Goal: Complete application form: Complete application form

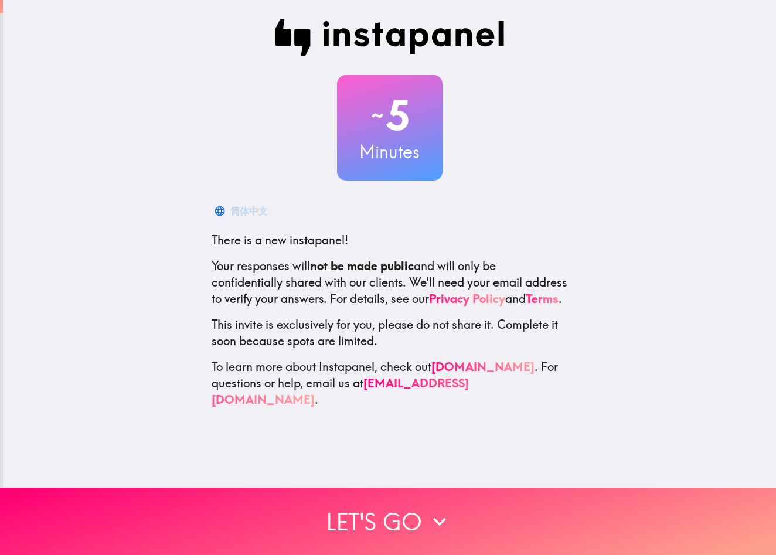
drag, startPoint x: 192, startPoint y: 236, endPoint x: 506, endPoint y: 428, distance: 368.2
click at [506, 428] on div "~ 5 Minutes 简体中文 There is a new instapanel! Your responses will not be made pub…" at bounding box center [389, 244] width 773 height 488
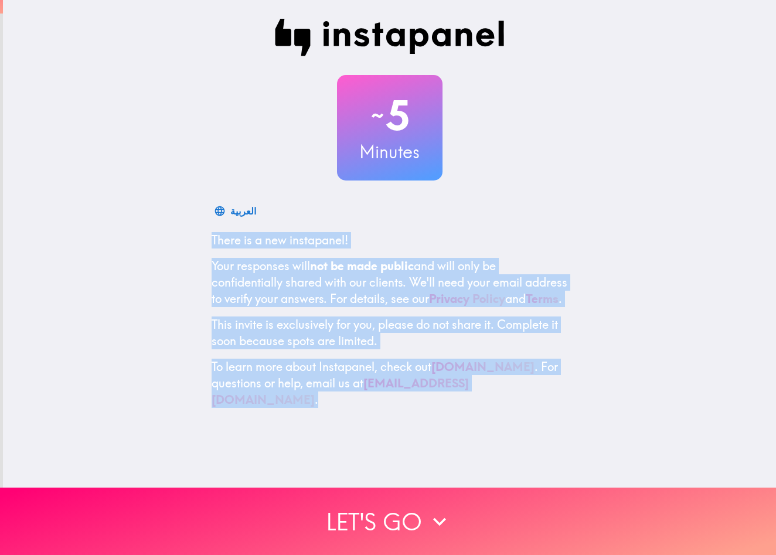
drag, startPoint x: 197, startPoint y: 232, endPoint x: 523, endPoint y: 412, distance: 372.2
click at [525, 409] on div "~ 5 Minutes العربية There is a new instapanel! Your responses will not be made …" at bounding box center [389, 213] width 773 height 427
click at [79, 454] on div "~ 5 Minutes Русский Язык There is a new instapanel! Your responses will not be …" at bounding box center [389, 244] width 773 height 488
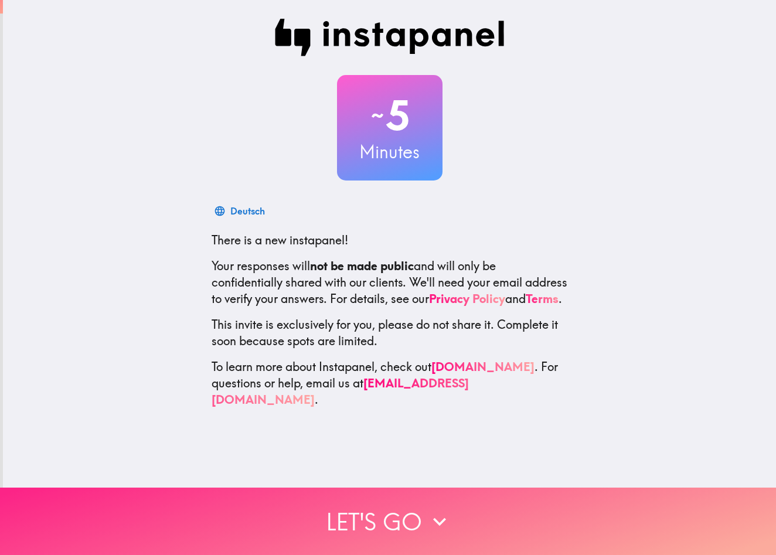
click at [408, 505] on span "button" at bounding box center [388, 521] width 776 height 67
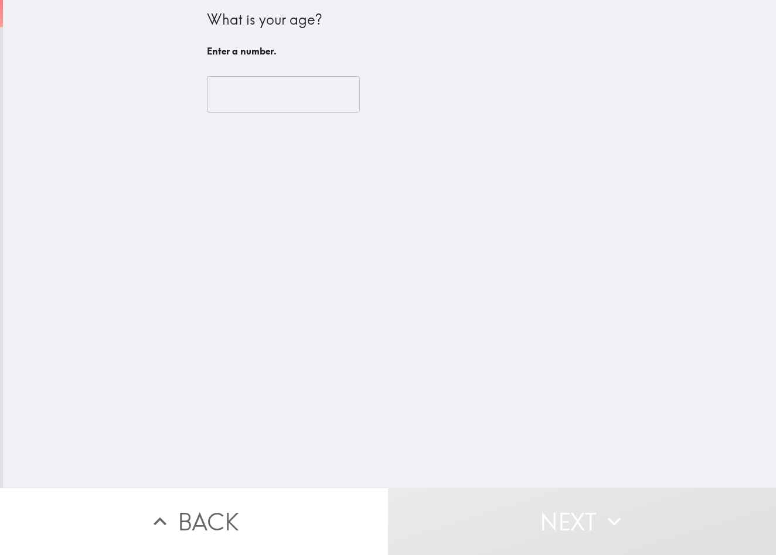
click at [241, 100] on fieldset "​" at bounding box center [283, 92] width 153 height 39
click at [230, 93] on fieldset "​" at bounding box center [283, 92] width 153 height 39
click at [323, 90] on input "number" at bounding box center [283, 94] width 153 height 36
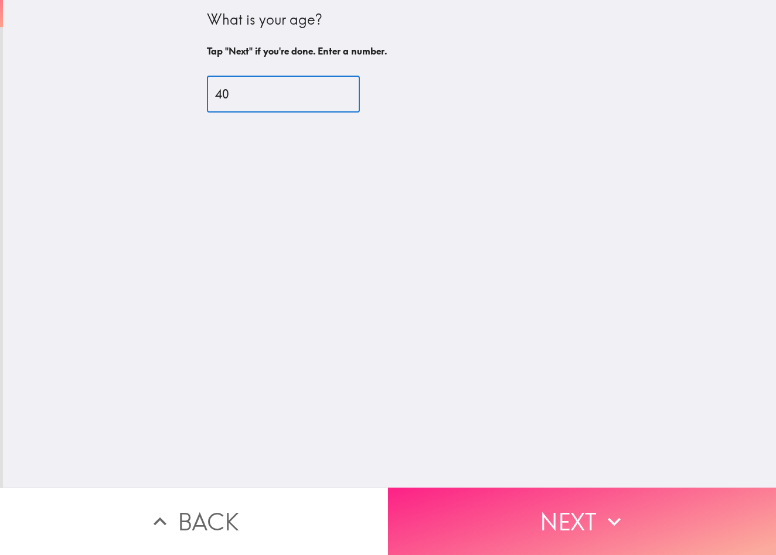
type input "40"
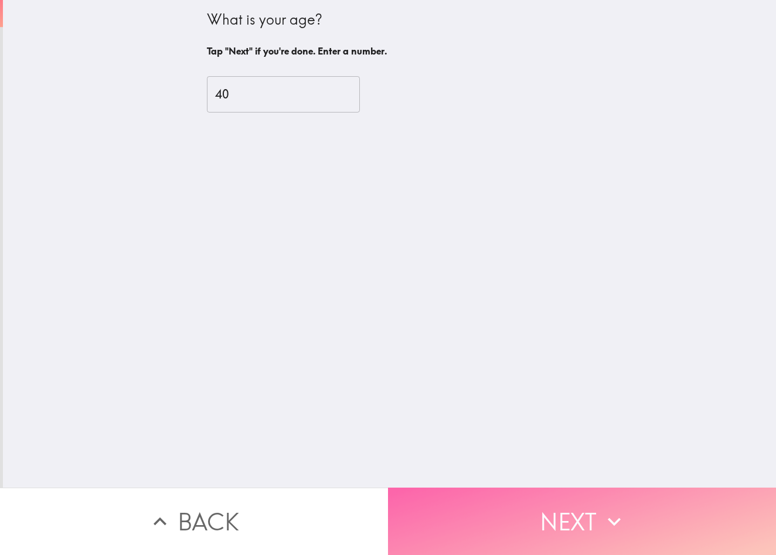
click at [460, 504] on button "Next" at bounding box center [582, 521] width 388 height 67
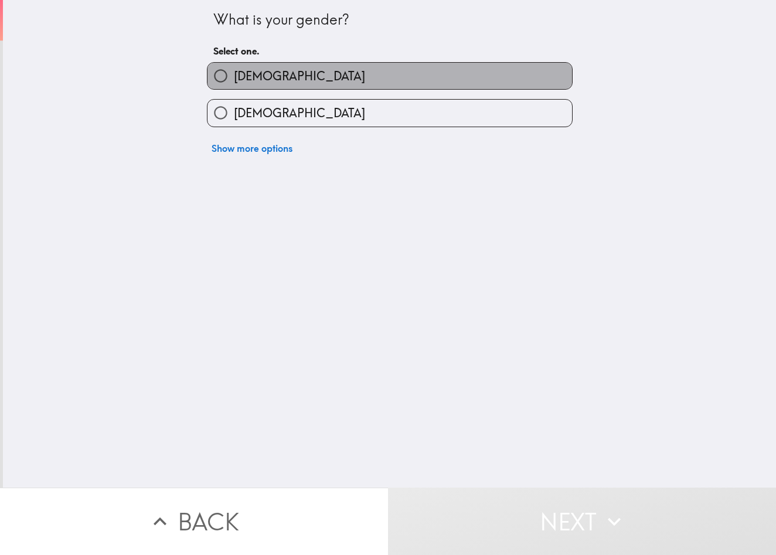
click at [266, 82] on label "[DEMOGRAPHIC_DATA]" at bounding box center [390, 76] width 365 height 26
click at [234, 82] on input "[DEMOGRAPHIC_DATA]" at bounding box center [221, 76] width 26 height 26
radio input "true"
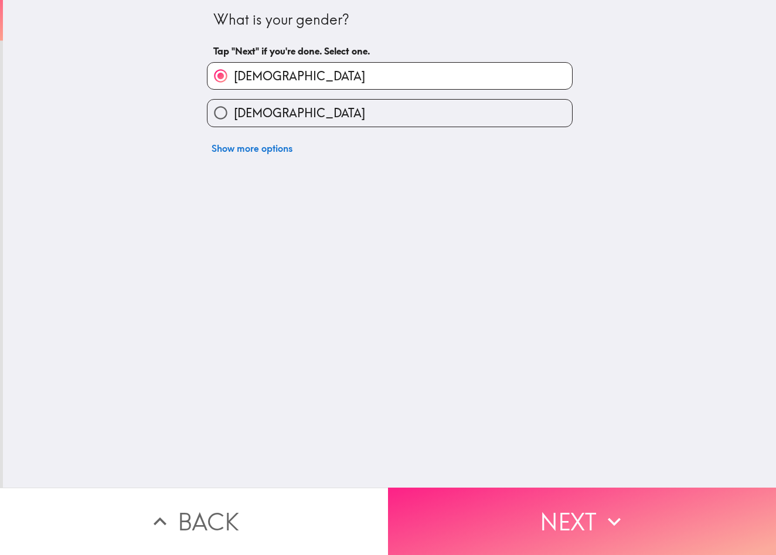
click at [450, 499] on button "Next" at bounding box center [582, 521] width 388 height 67
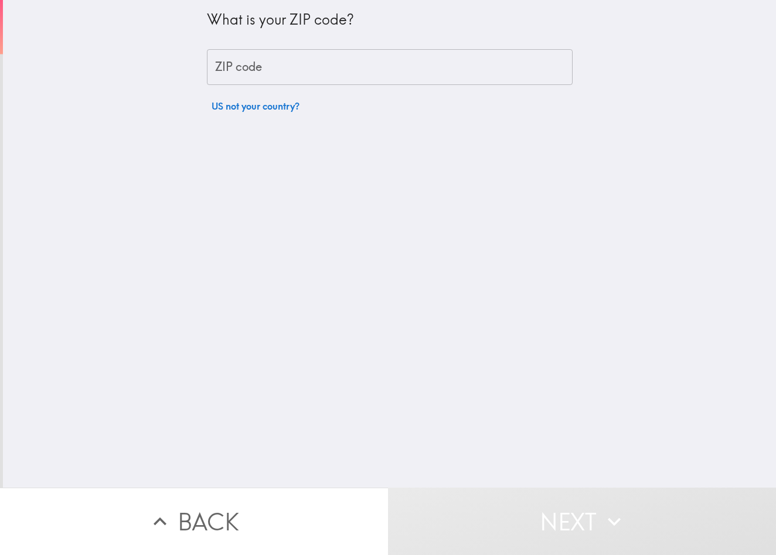
click at [297, 74] on input "ZIP code" at bounding box center [390, 67] width 366 height 36
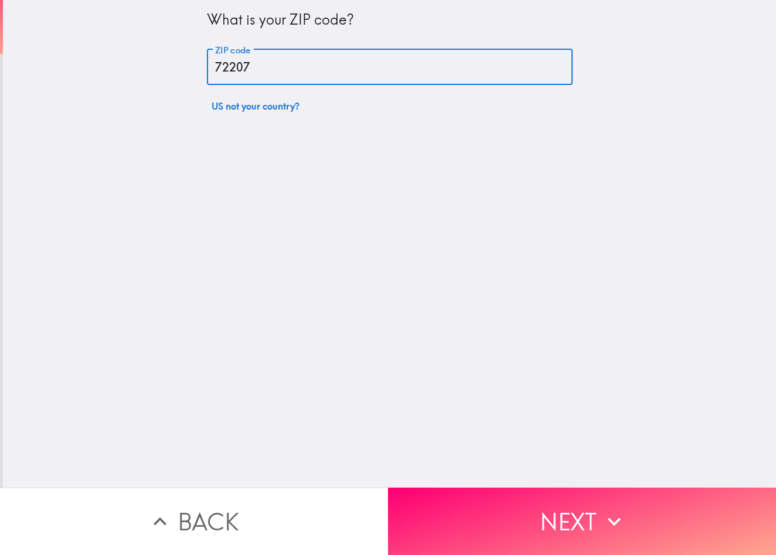
type input "72207"
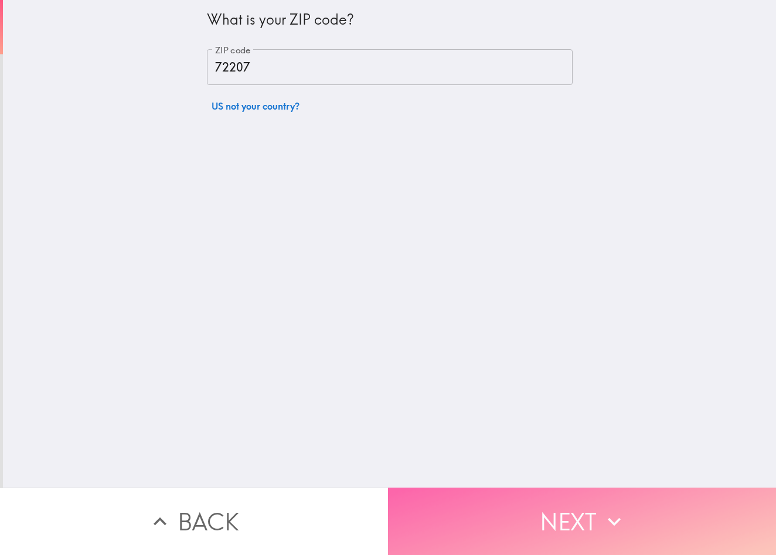
click at [430, 528] on button "Next" at bounding box center [582, 521] width 388 height 67
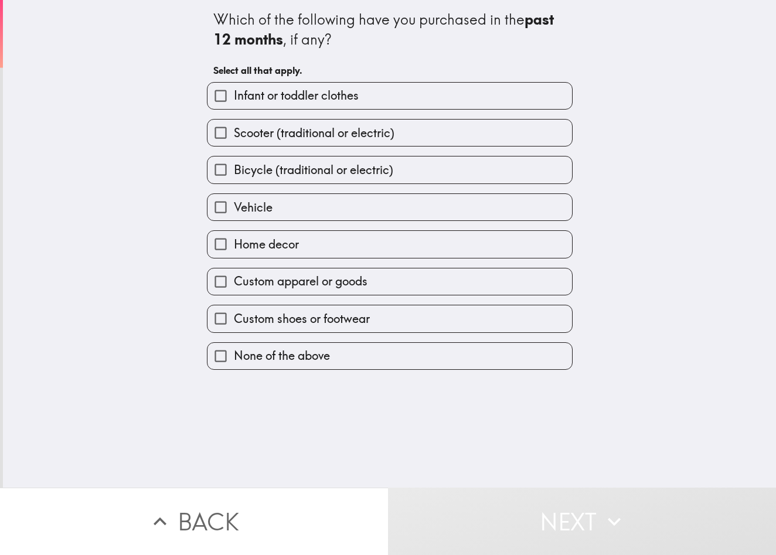
drag, startPoint x: 203, startPoint y: 7, endPoint x: 365, endPoint y: 387, distance: 413.3
click at [365, 387] on div "Which of the following have you purchased in the past 12 months , if any? Selec…" at bounding box center [389, 244] width 773 height 488
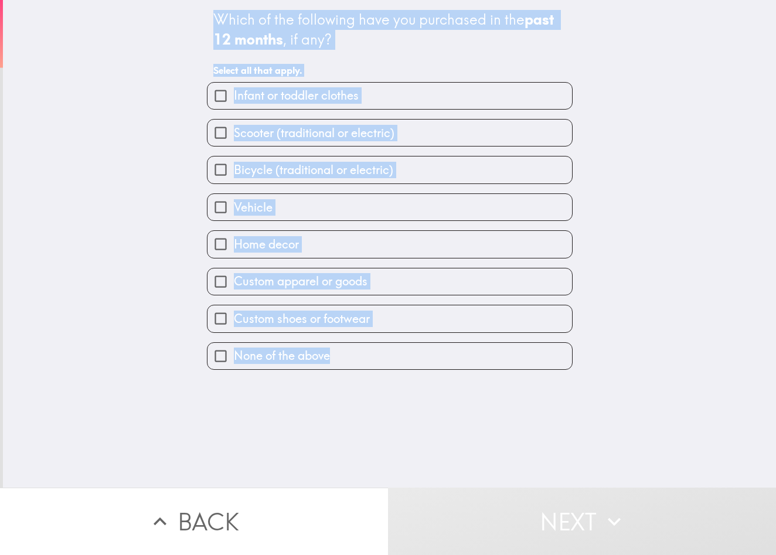
drag, startPoint x: 202, startPoint y: 18, endPoint x: 287, endPoint y: 420, distance: 410.6
click at [287, 420] on div "Which of the following have you purchased in the past 12 months , if any? Selec…" at bounding box center [389, 244] width 773 height 488
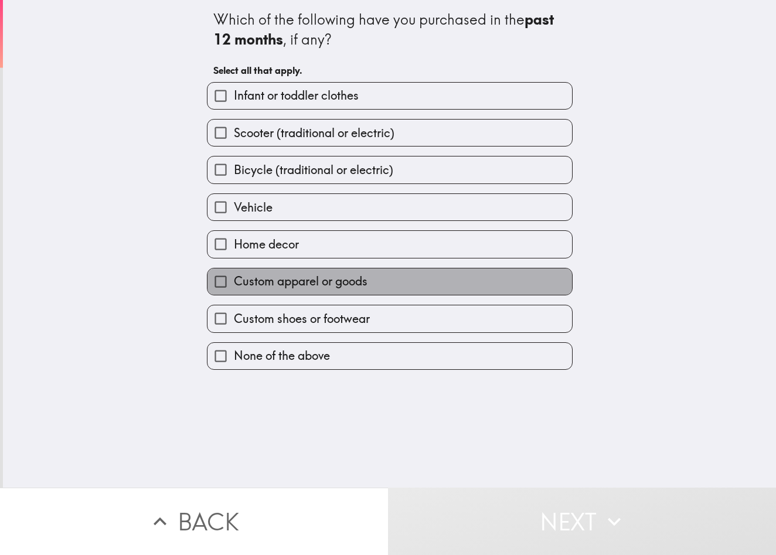
click at [257, 287] on span "Custom apparel or goods" at bounding box center [301, 281] width 134 height 16
click at [234, 287] on input "Custom apparel or goods" at bounding box center [221, 282] width 26 height 26
checkbox input "true"
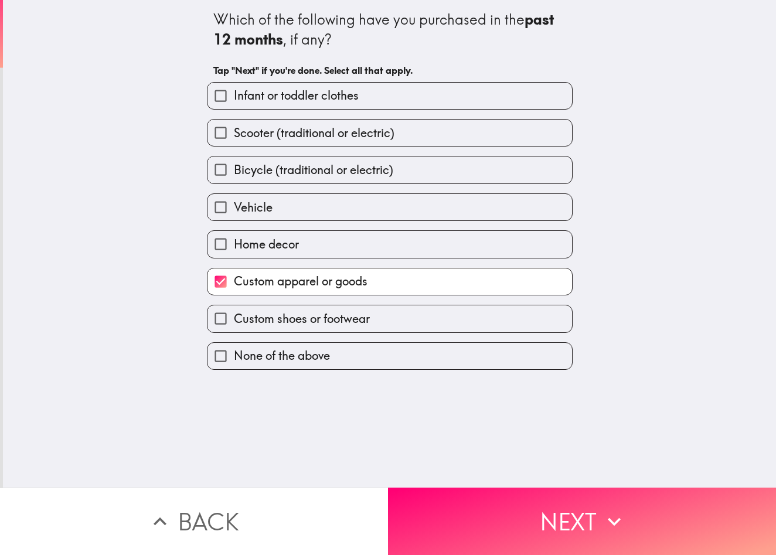
click at [252, 311] on span "Custom shoes or footwear" at bounding box center [302, 319] width 136 height 16
click at [234, 311] on input "Custom shoes or footwear" at bounding box center [221, 319] width 26 height 26
checkbox input "true"
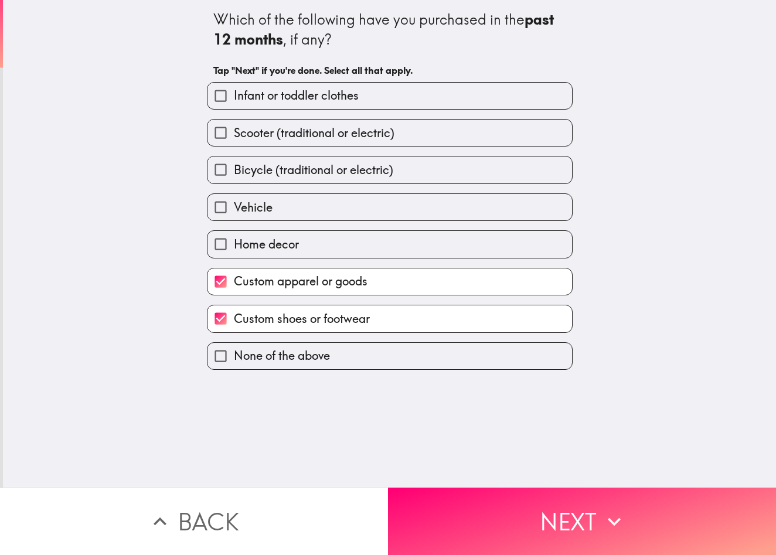
click at [289, 94] on span "Infant or toddler clothes" at bounding box center [296, 95] width 125 height 16
click at [234, 94] on input "Infant or toddler clothes" at bounding box center [221, 96] width 26 height 26
checkbox input "true"
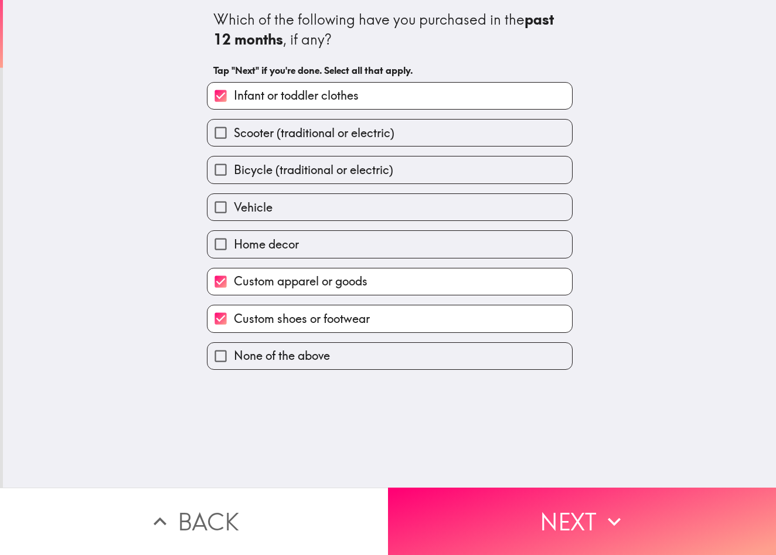
click at [291, 240] on span "Home decor" at bounding box center [266, 244] width 65 height 16
click at [234, 240] on input "Home decor" at bounding box center [221, 244] width 26 height 26
checkbox input "true"
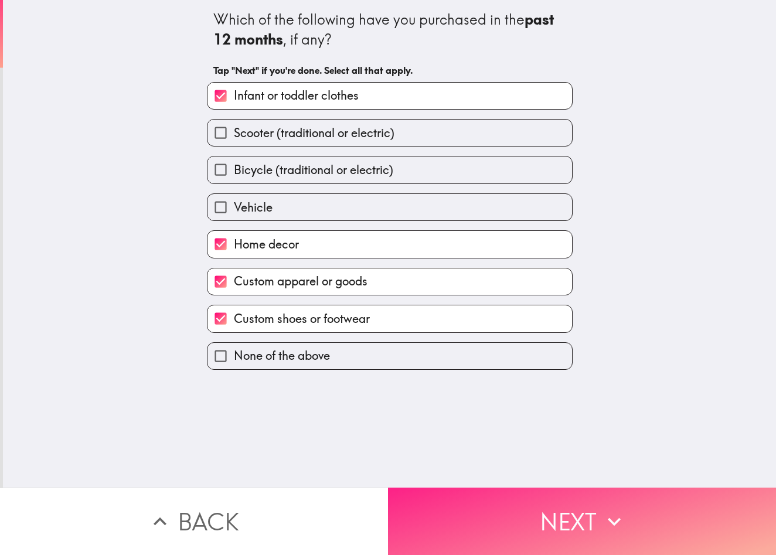
click at [436, 503] on button "Next" at bounding box center [582, 521] width 388 height 67
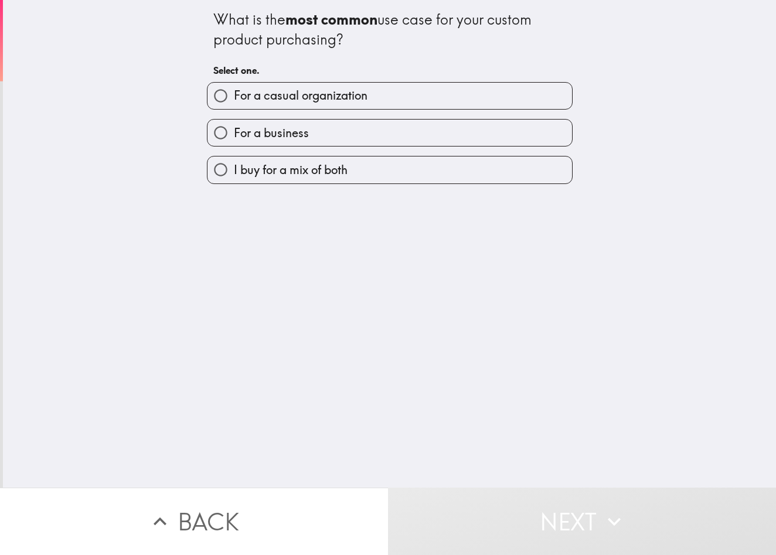
drag, startPoint x: 204, startPoint y: 13, endPoint x: 384, endPoint y: 174, distance: 241.7
click at [384, 174] on div "What is the most common use case for your custom product purchasing? Select one…" at bounding box center [389, 92] width 375 height 184
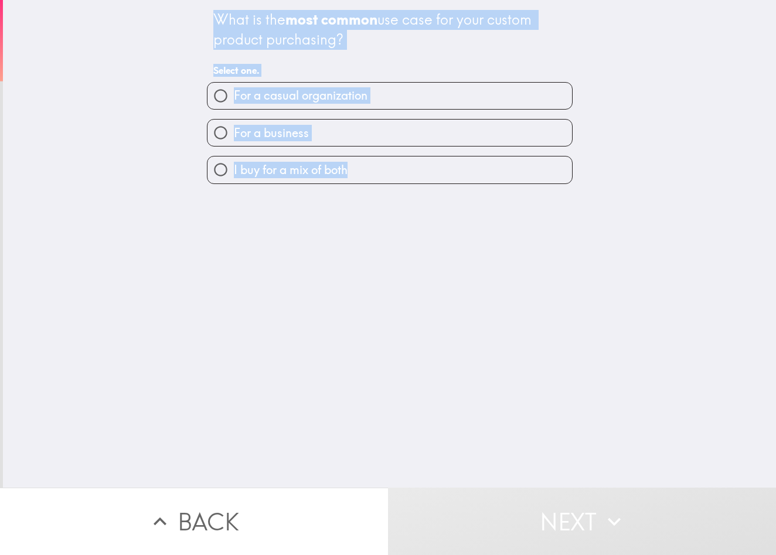
drag, startPoint x: 207, startPoint y: 16, endPoint x: 347, endPoint y: 169, distance: 207.1
click at [347, 169] on div "What is the most common use case for your custom product purchasing? Select one…" at bounding box center [389, 92] width 375 height 184
click at [161, 406] on div "What is the most common use case for your custom product purchasing? Select one…" at bounding box center [389, 244] width 773 height 488
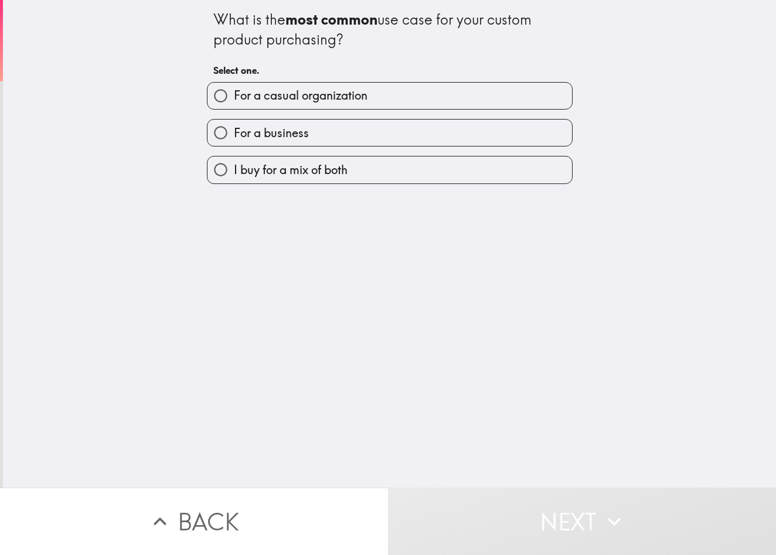
click at [283, 172] on span "button" at bounding box center [390, 170] width 365 height 26
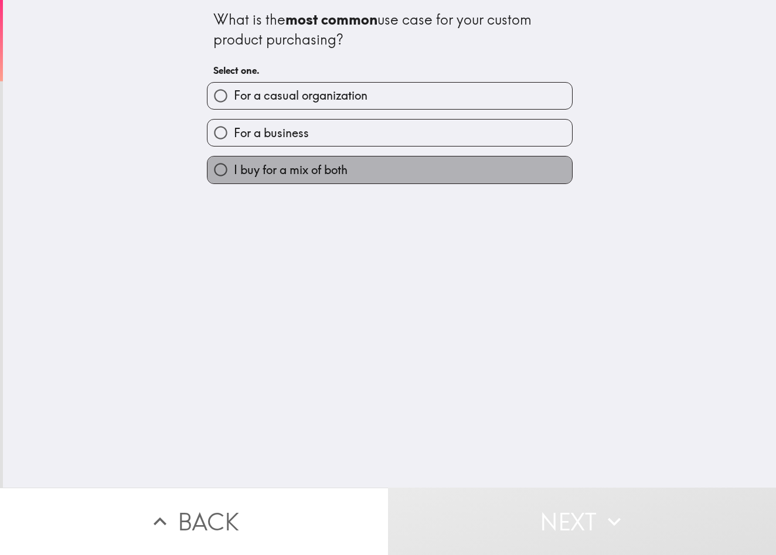
click at [398, 172] on label "I buy for a mix of both" at bounding box center [390, 170] width 365 height 26
click at [234, 172] on input "I buy for a mix of both" at bounding box center [221, 170] width 26 height 26
radio input "true"
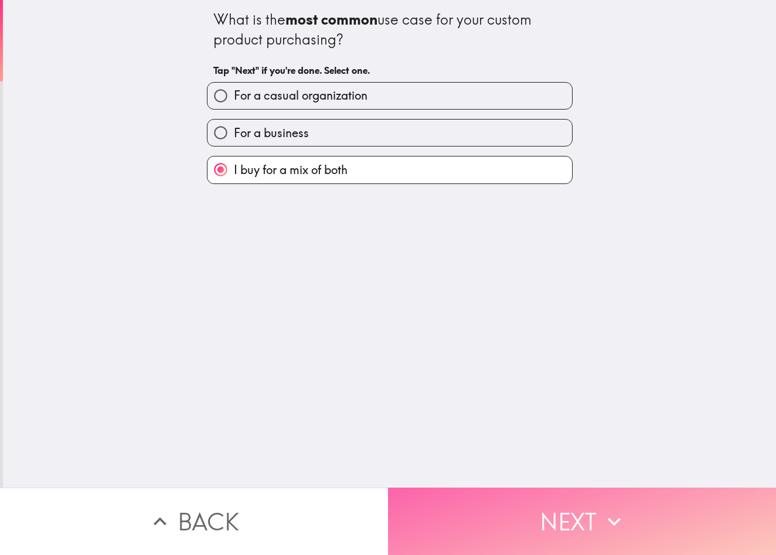
click at [464, 491] on button "Next" at bounding box center [582, 521] width 388 height 67
